Goal: Task Accomplishment & Management: Manage account settings

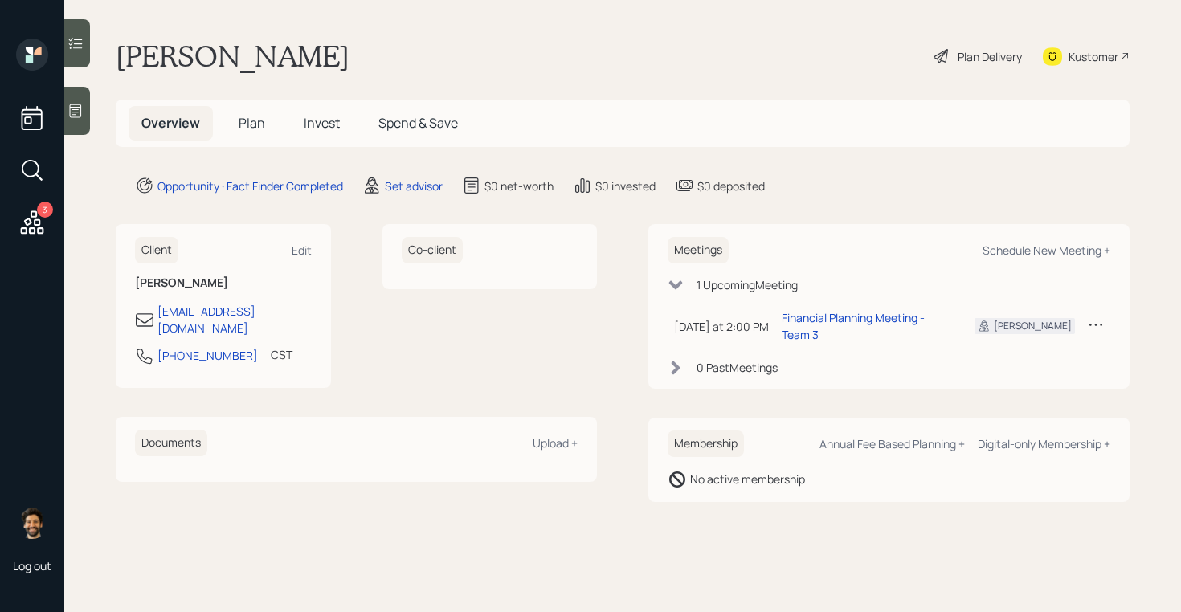
click at [1095, 317] on icon at bounding box center [1096, 325] width 16 height 16
click at [996, 348] on div "Reschedule" at bounding box center [1046, 355] width 116 height 15
click at [1094, 317] on icon at bounding box center [1096, 325] width 16 height 16
click at [1001, 366] on div "Cancel" at bounding box center [1046, 370] width 116 height 15
